Goal: Task Accomplishment & Management: Manage account settings

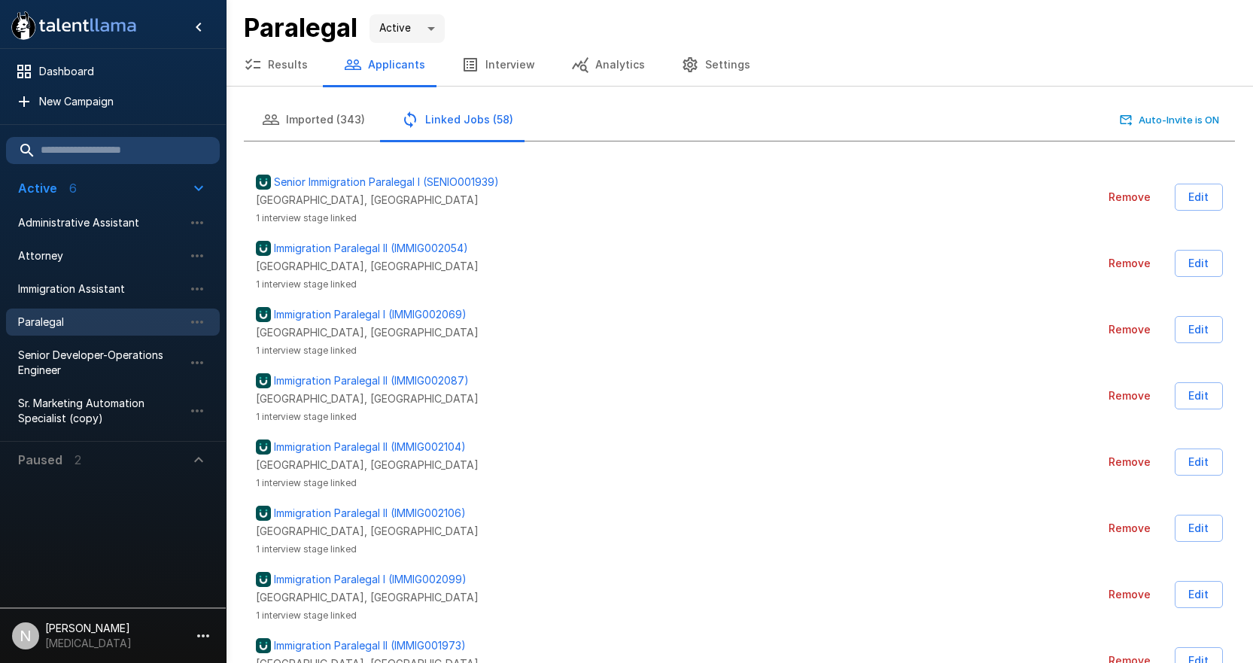
click at [53, 327] on span "Paralegal" at bounding box center [101, 322] width 166 height 15
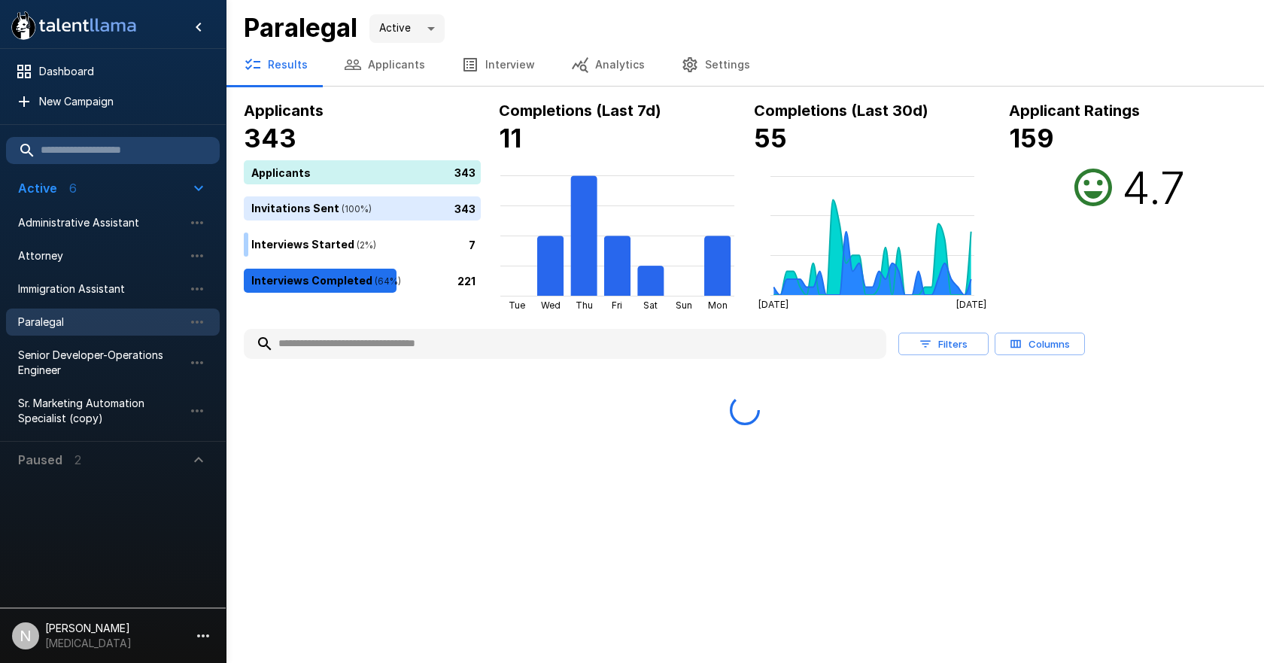
click at [369, 65] on button "Applicants" at bounding box center [384, 65] width 117 height 42
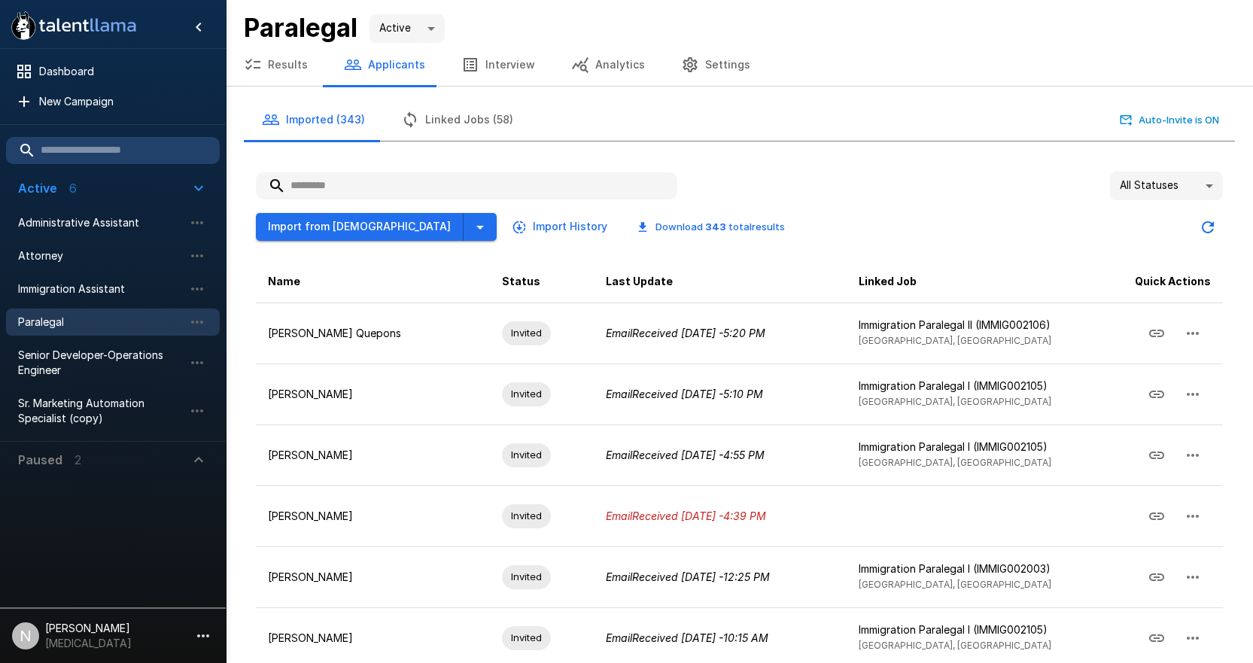
click at [381, 190] on input "text" at bounding box center [466, 185] width 421 height 27
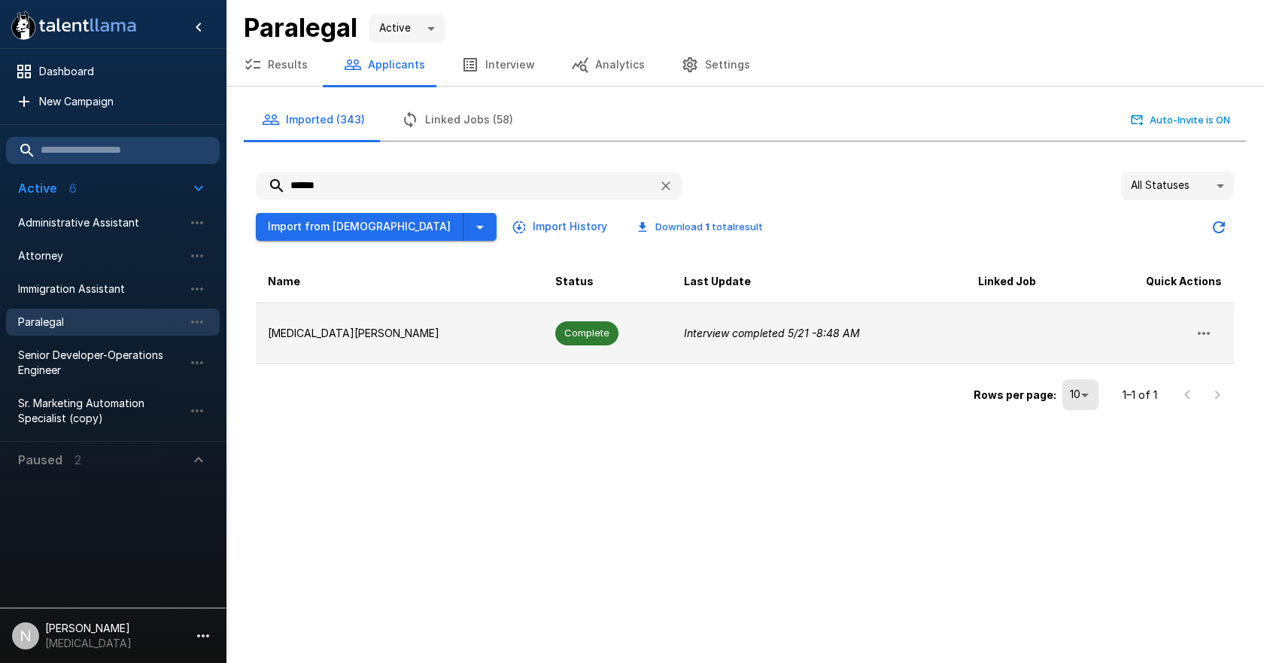
type input "******"
click at [286, 330] on p "[MEDICAL_DATA][PERSON_NAME]" at bounding box center [399, 333] width 263 height 15
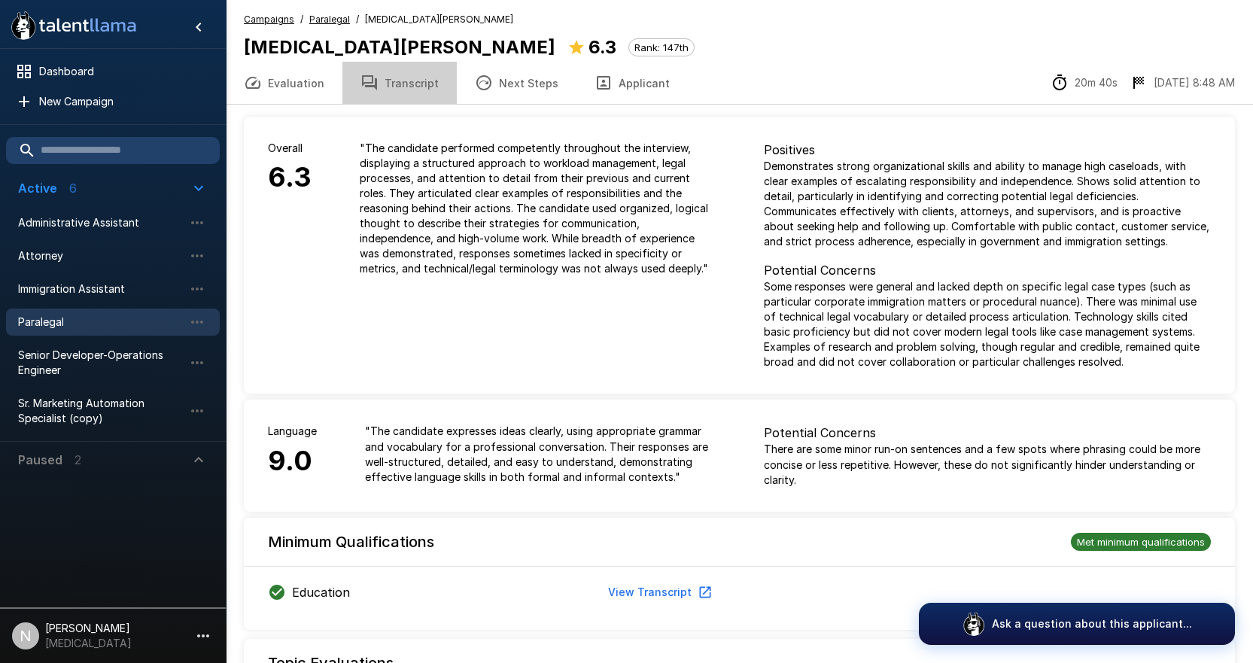
click at [423, 81] on button "Transcript" at bounding box center [399, 83] width 114 height 42
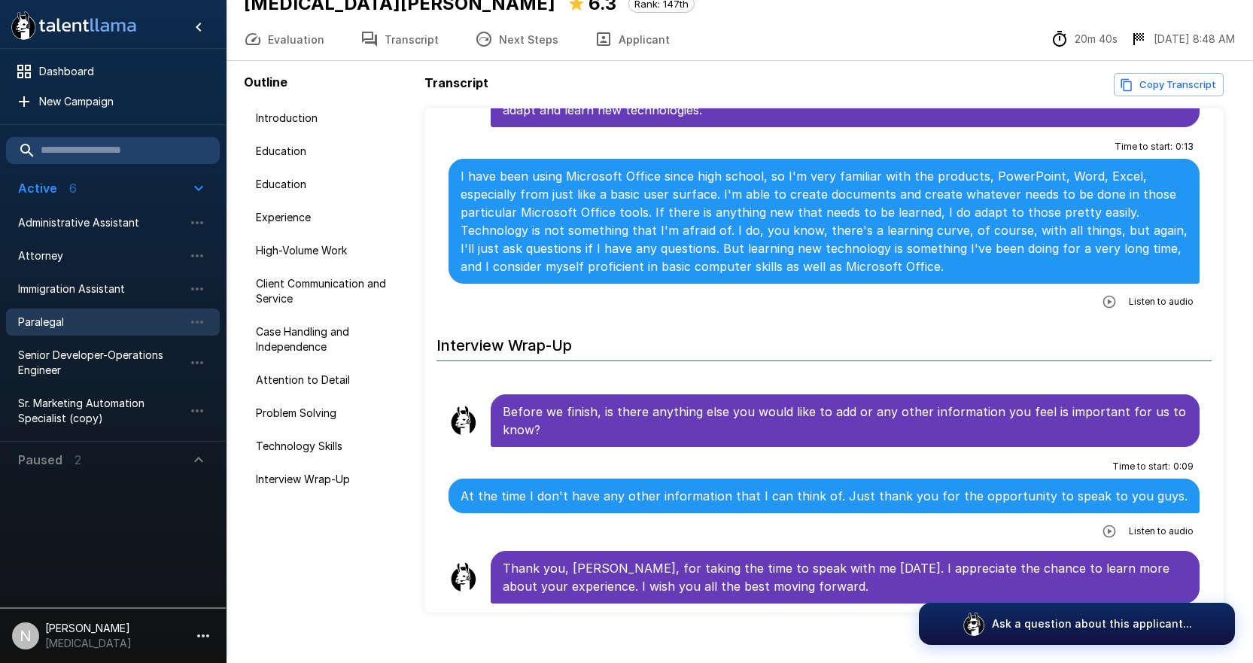
scroll to position [65, 0]
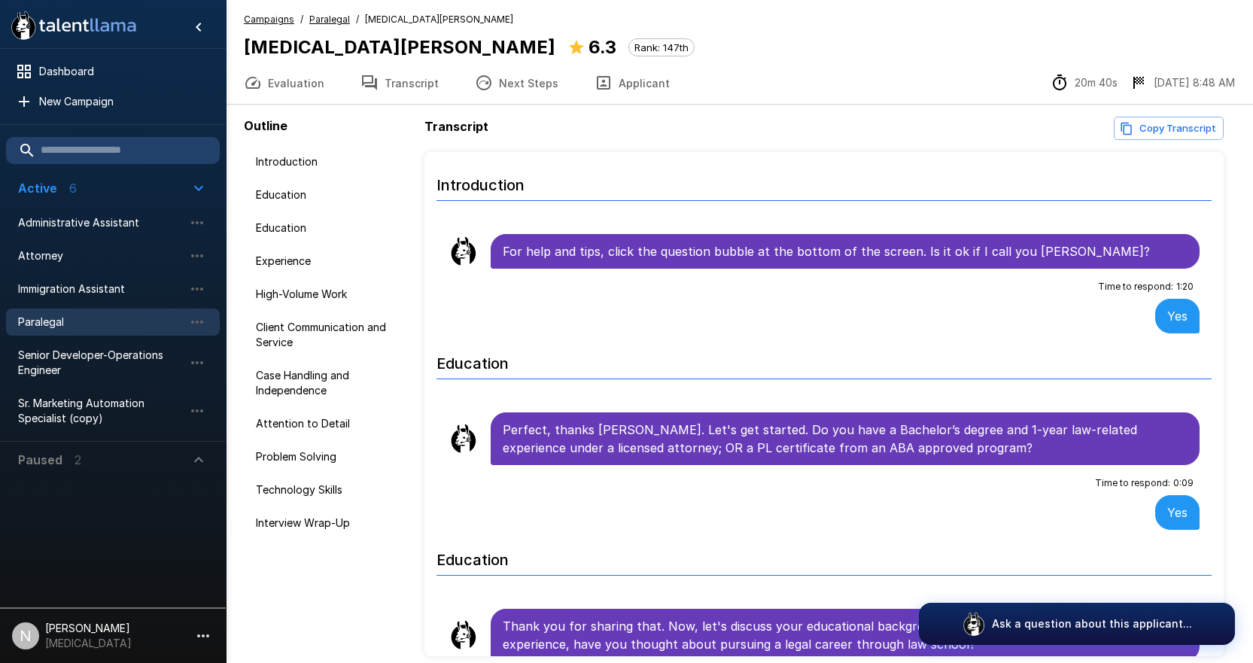
click at [291, 83] on button "Evaluation" at bounding box center [284, 83] width 117 height 42
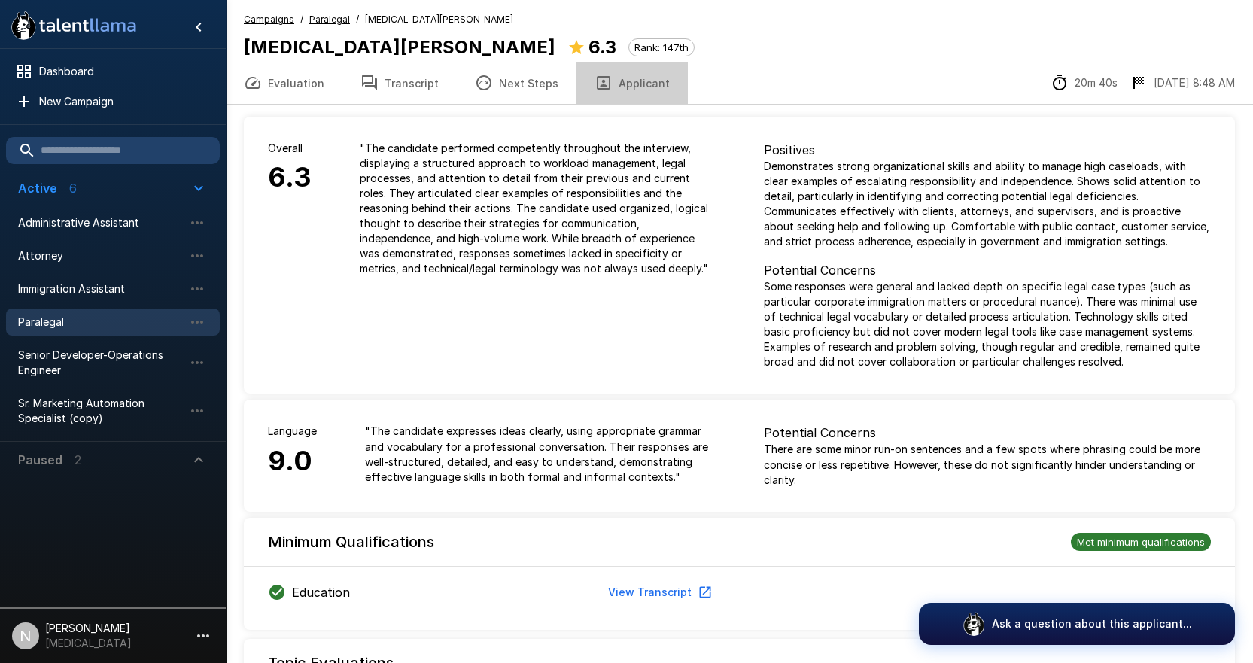
click at [657, 87] on button "Applicant" at bounding box center [631, 83] width 111 height 42
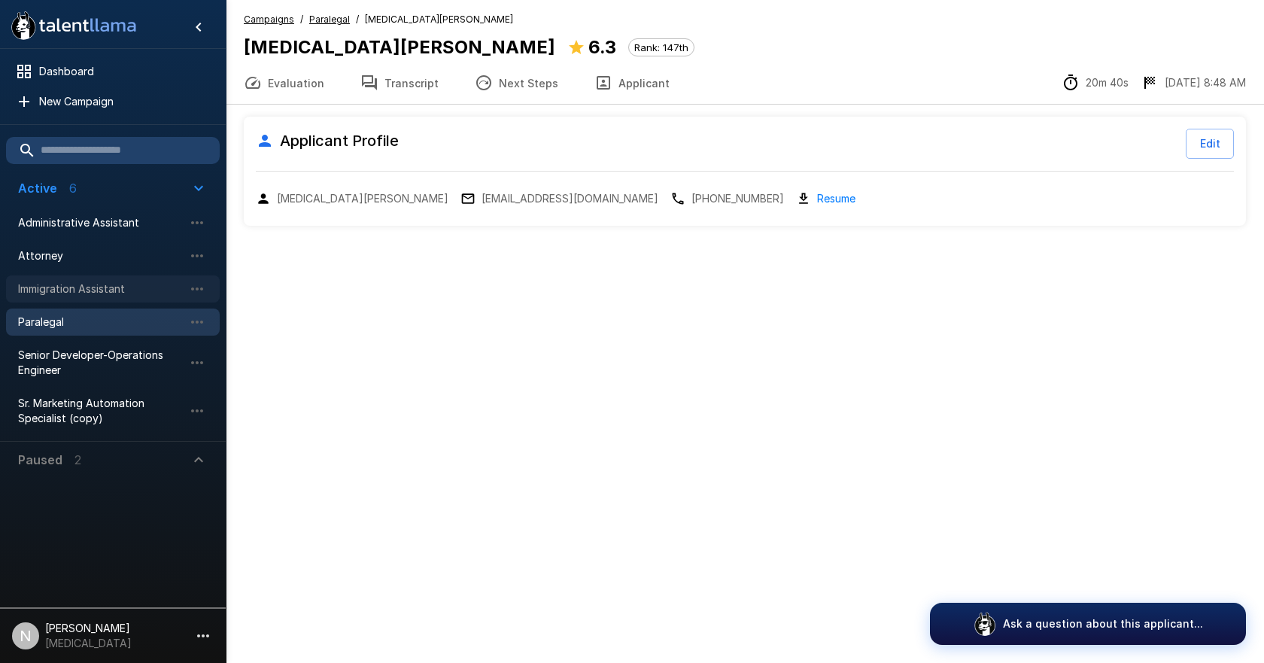
click at [116, 282] on span "Immigration Assistant" at bounding box center [101, 288] width 166 height 15
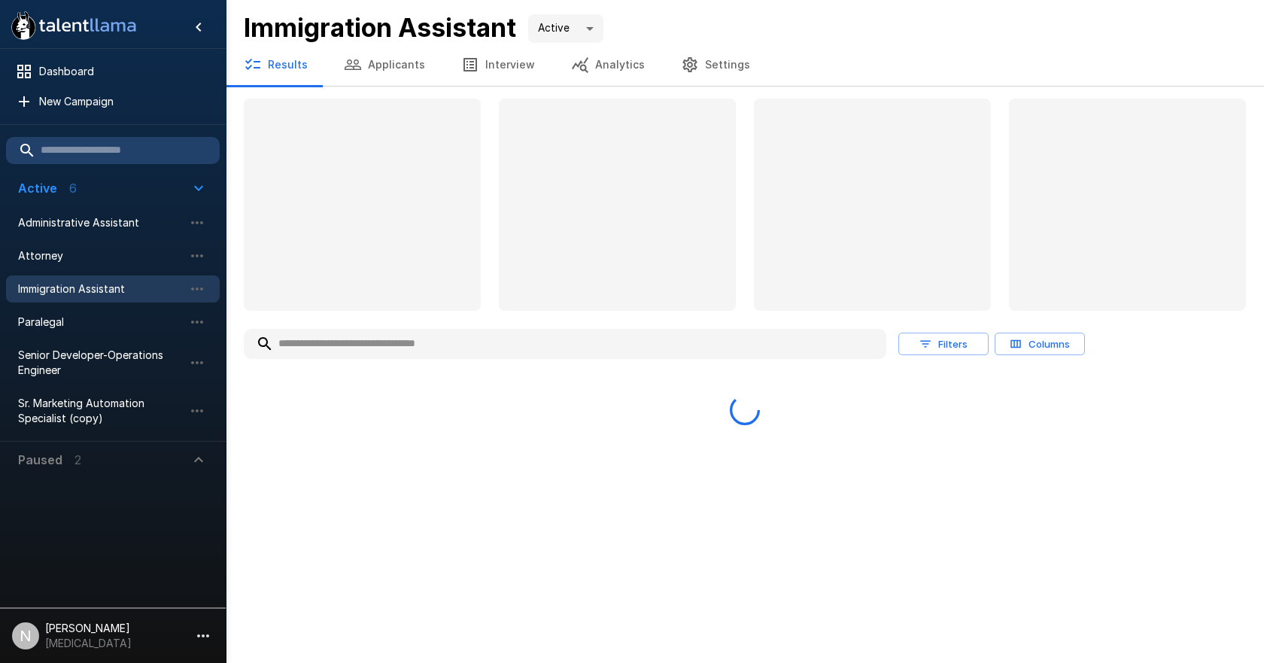
click at [394, 68] on button "Applicants" at bounding box center [384, 65] width 117 height 42
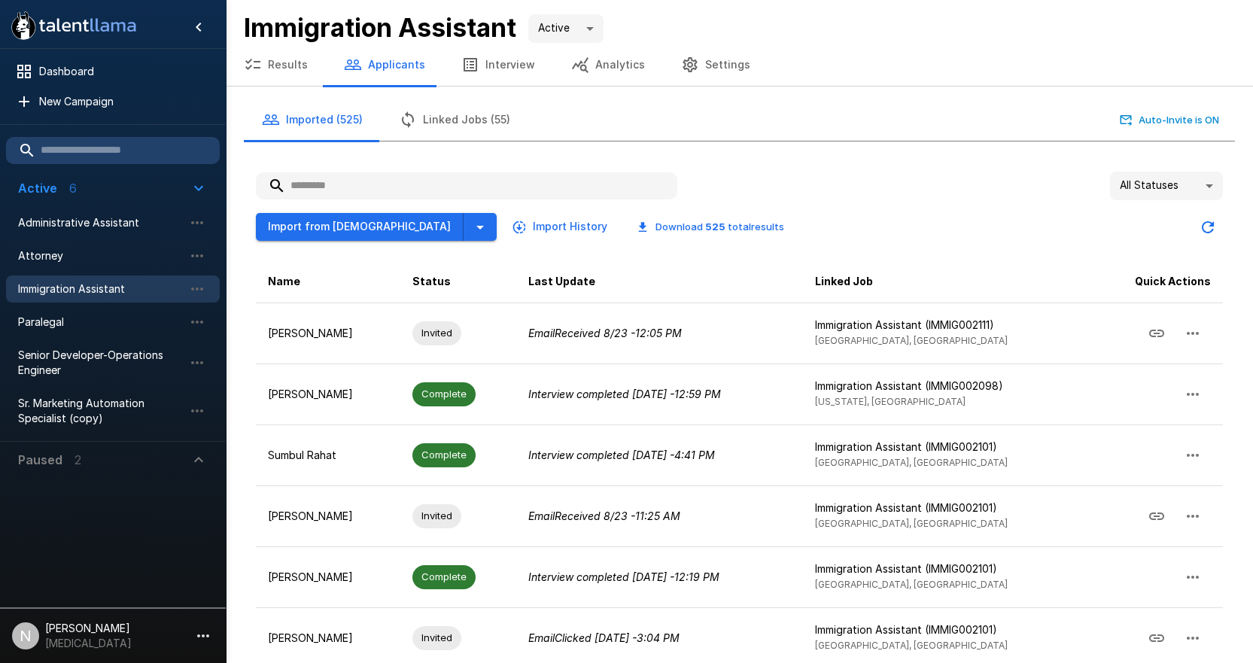
click at [382, 193] on input "text" at bounding box center [466, 185] width 421 height 27
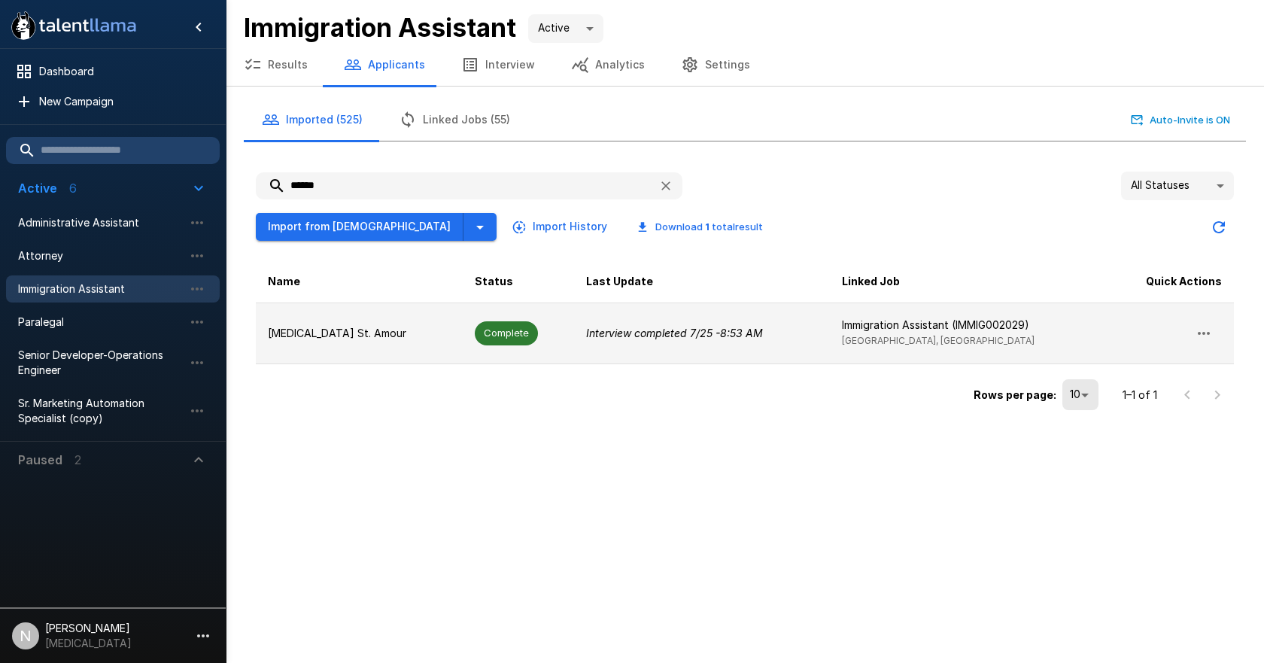
type input "******"
click at [303, 337] on p "[MEDICAL_DATA] St. Amour" at bounding box center [359, 333] width 183 height 15
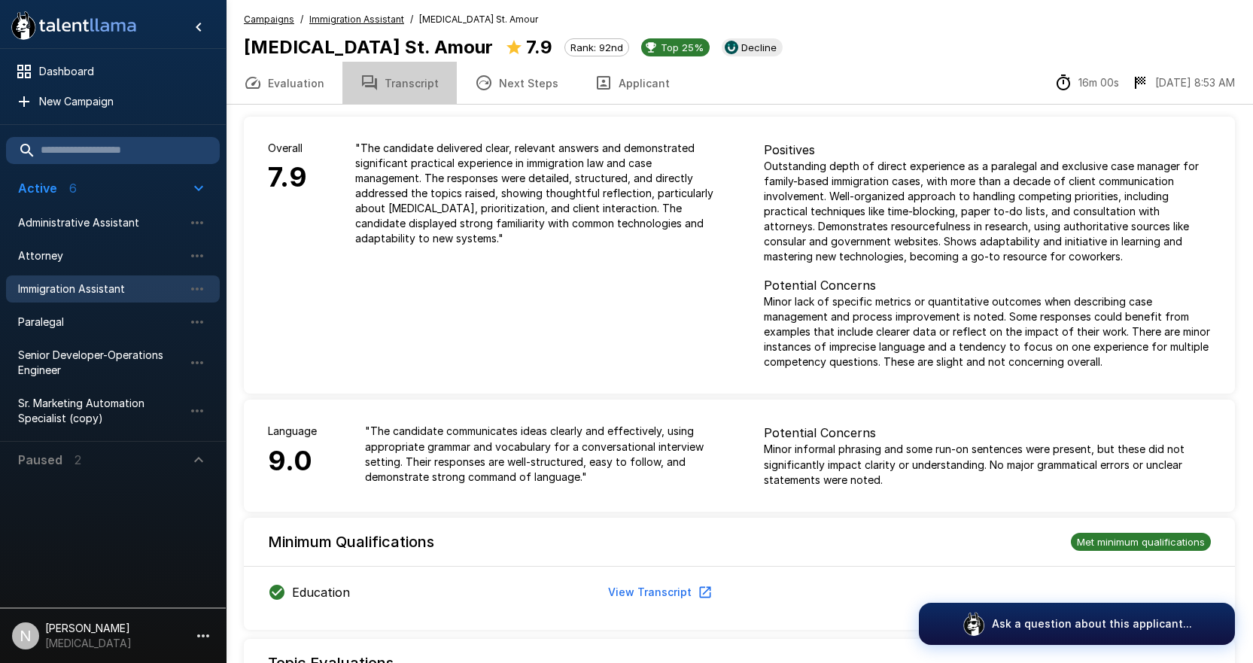
click at [418, 85] on button "Transcript" at bounding box center [399, 83] width 114 height 42
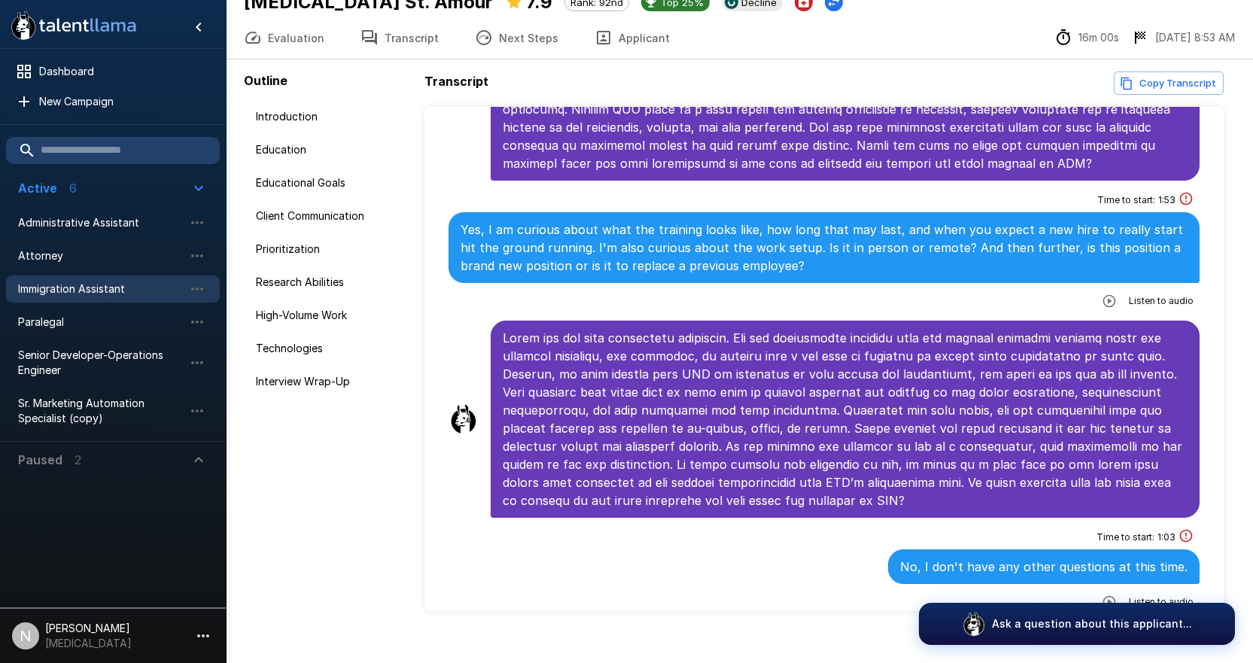
scroll to position [65, 0]
